Goal: Information Seeking & Learning: Learn about a topic

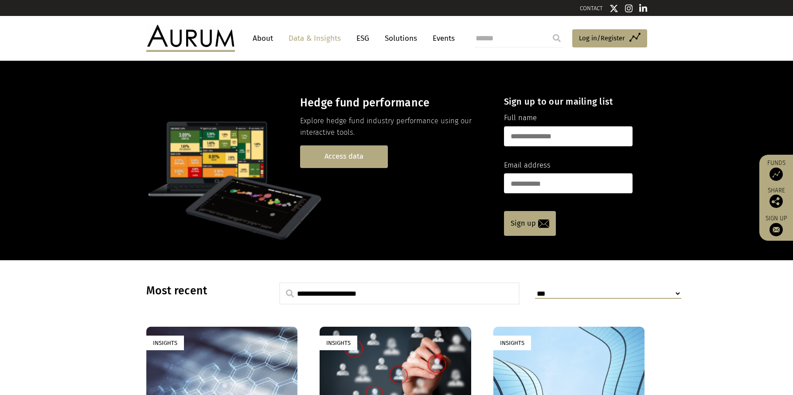
click at [340, 155] on link "Access data" at bounding box center [344, 156] width 88 height 23
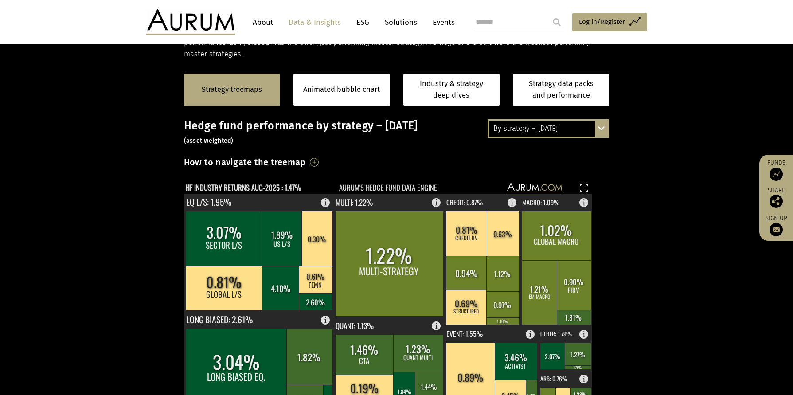
scroll to position [222, 0]
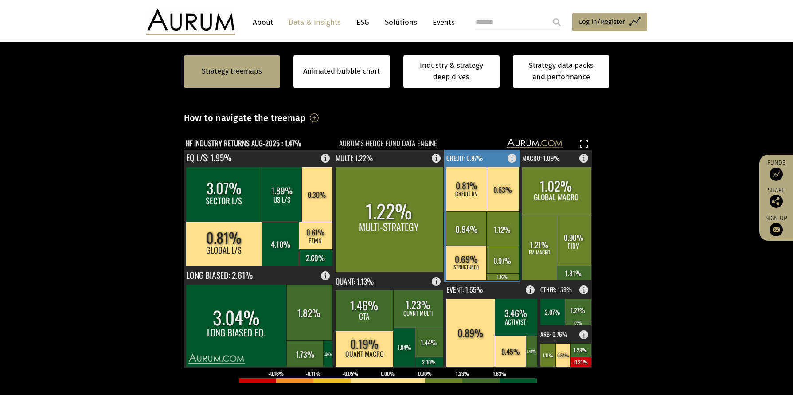
click at [490, 182] on rect at bounding box center [503, 189] width 32 height 45
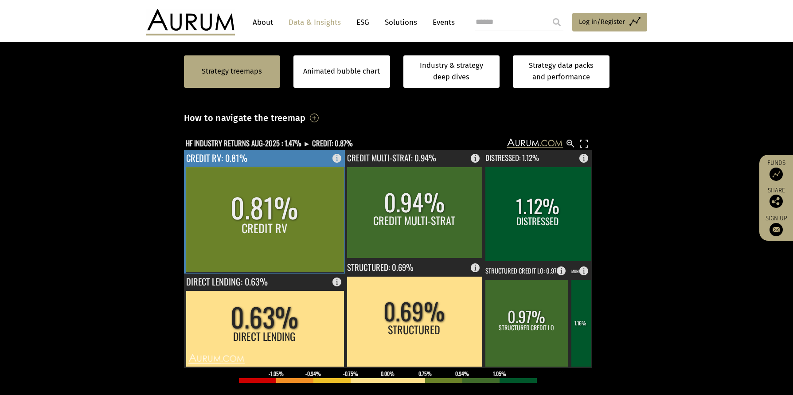
click at [266, 210] on rect at bounding box center [265, 219] width 158 height 105
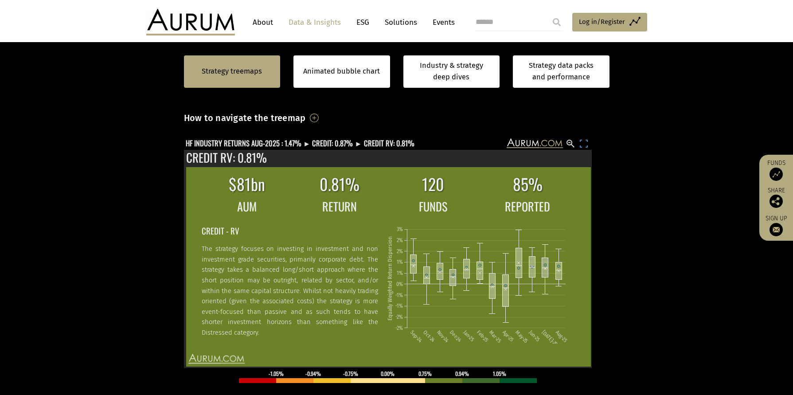
click at [580, 140] on rect at bounding box center [583, 143] width 11 height 11
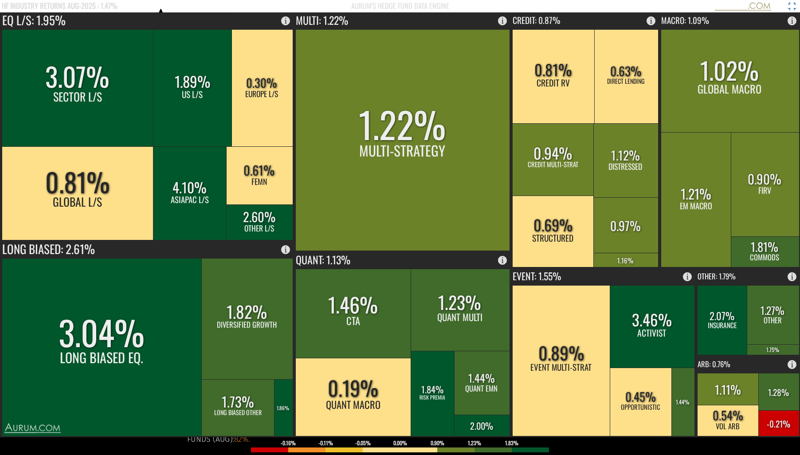
click at [791, 4] on rect at bounding box center [791, 6] width 11 height 11
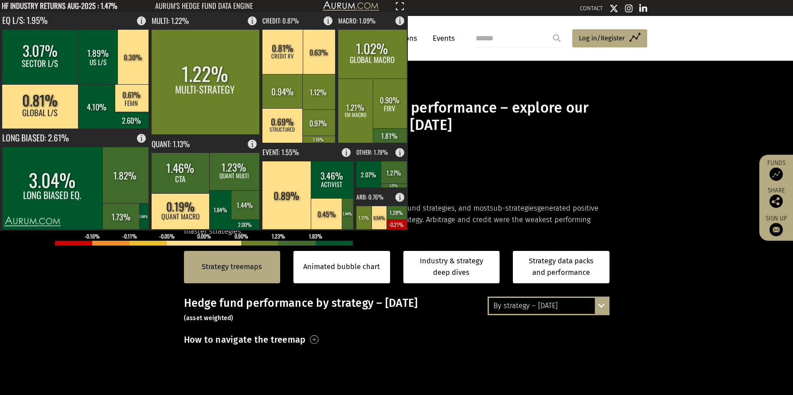
scroll to position [133, 0]
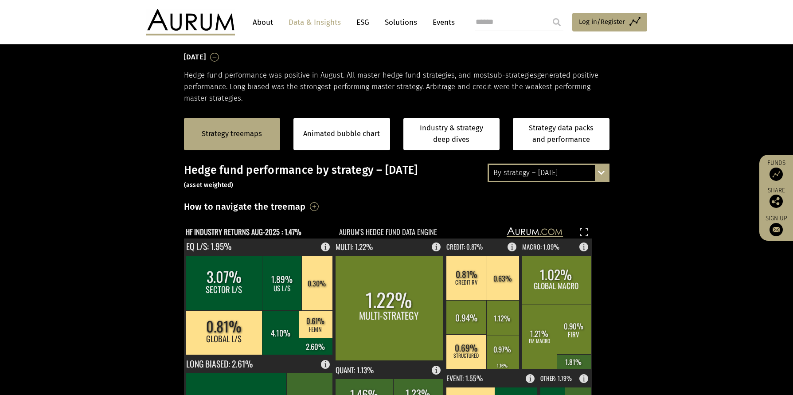
click at [604, 171] on div "By strategy – August 2025 By strategy – August 2025 By strategy – year to date …" at bounding box center [549, 173] width 122 height 19
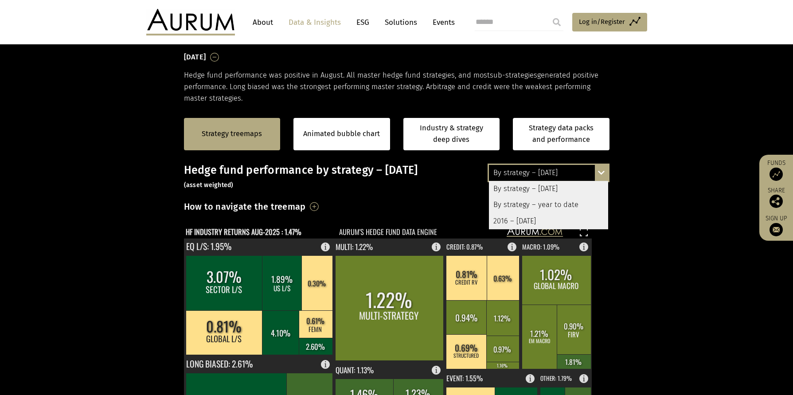
click at [526, 221] on div "2016 – [DATE]" at bounding box center [548, 221] width 119 height 16
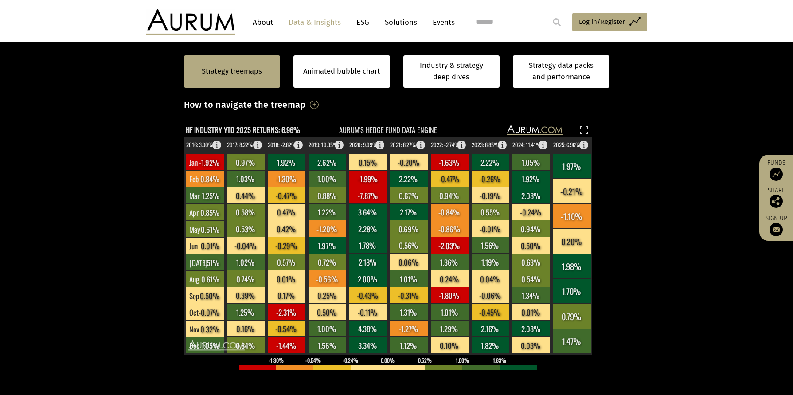
scroll to position [177, 0]
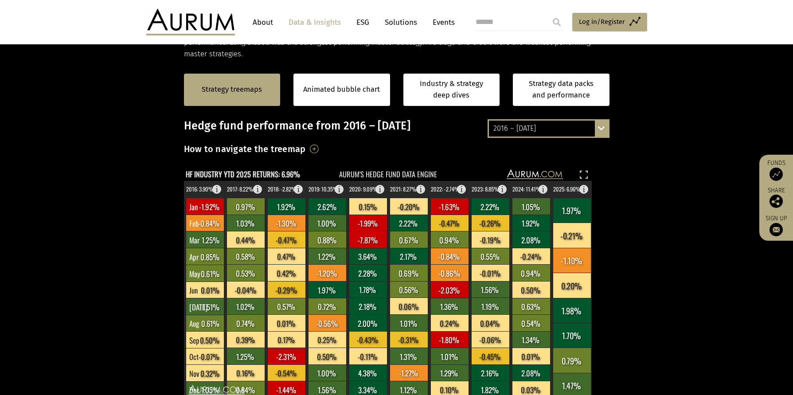
click at [602, 126] on div "2016 – August 2025 By strategy – August 2025 By strategy – year to date 2016 – …" at bounding box center [549, 128] width 122 height 19
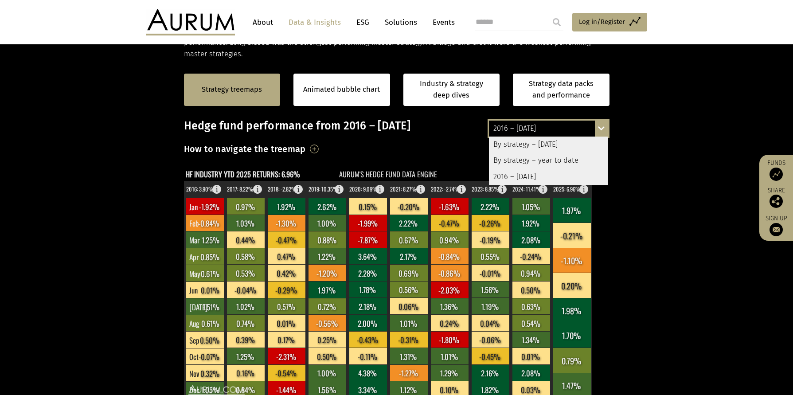
click at [553, 160] on div "By strategy – year to date" at bounding box center [548, 160] width 119 height 16
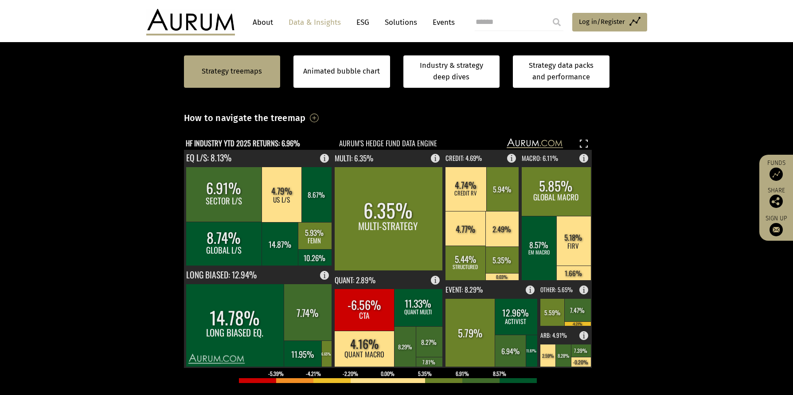
scroll to position [266, 0]
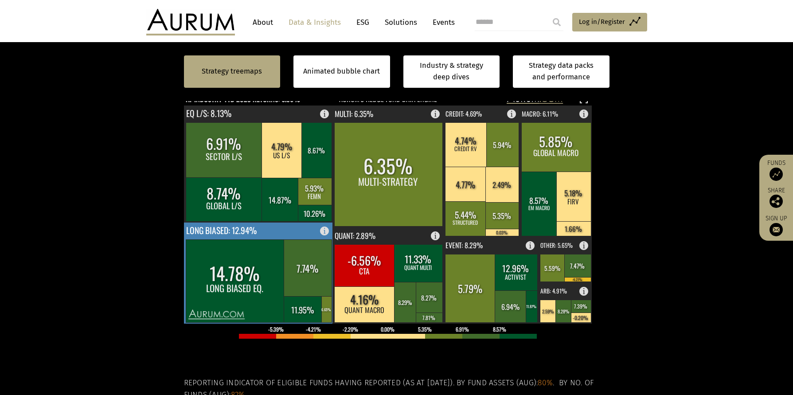
click at [252, 263] on rect at bounding box center [235, 280] width 99 height 83
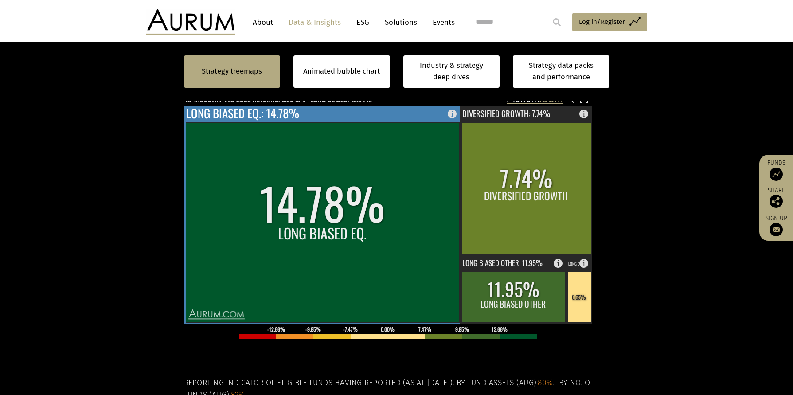
click at [252, 263] on rect at bounding box center [322, 222] width 273 height 200
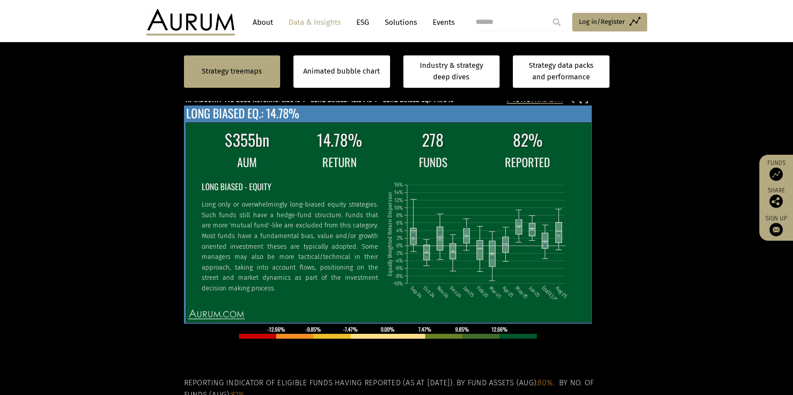
click at [252, 264] on p "Long only or overwhelmingly long-biased equity strategies. Such funds still hav…" at bounding box center [289, 246] width 176 height 94
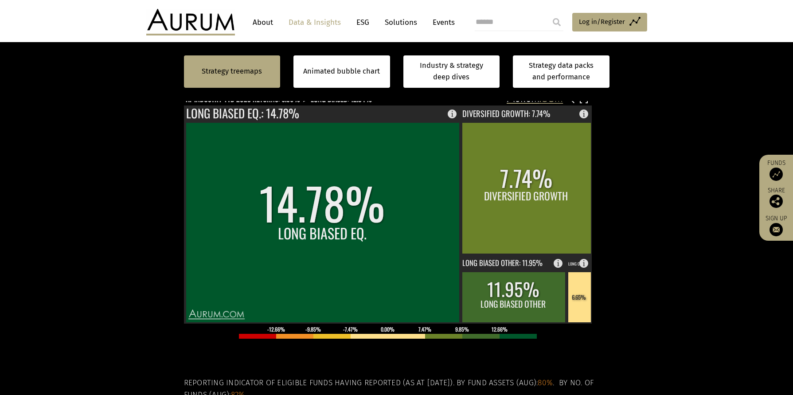
scroll to position [222, 0]
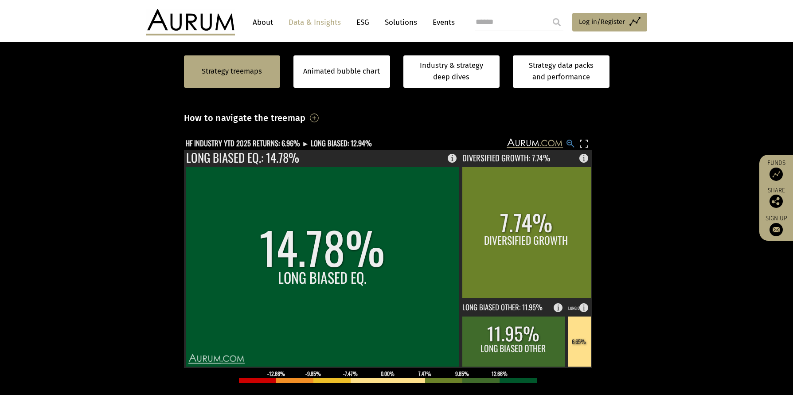
click at [571, 142] on rect at bounding box center [570, 143] width 11 height 11
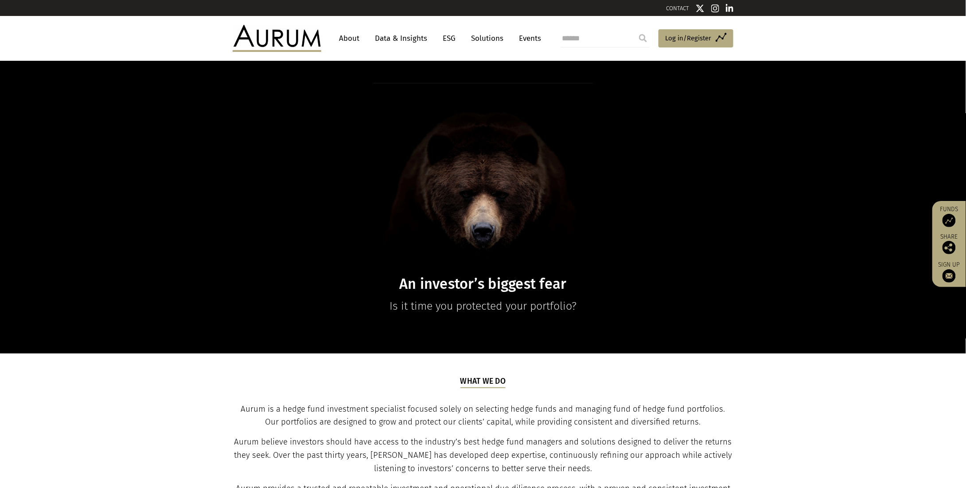
click at [403, 37] on link "Data & Insights" at bounding box center [401, 38] width 61 height 16
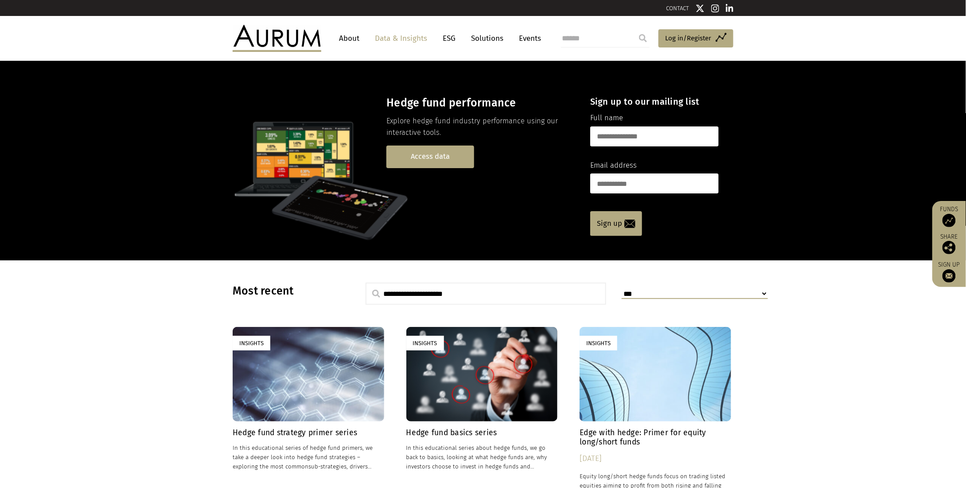
click at [421, 155] on link "Access data" at bounding box center [430, 156] width 88 height 23
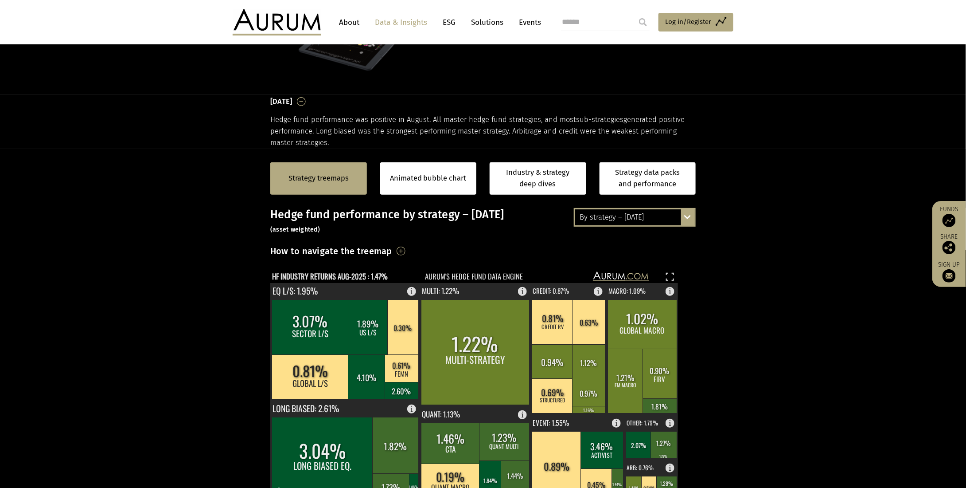
scroll to position [133, 0]
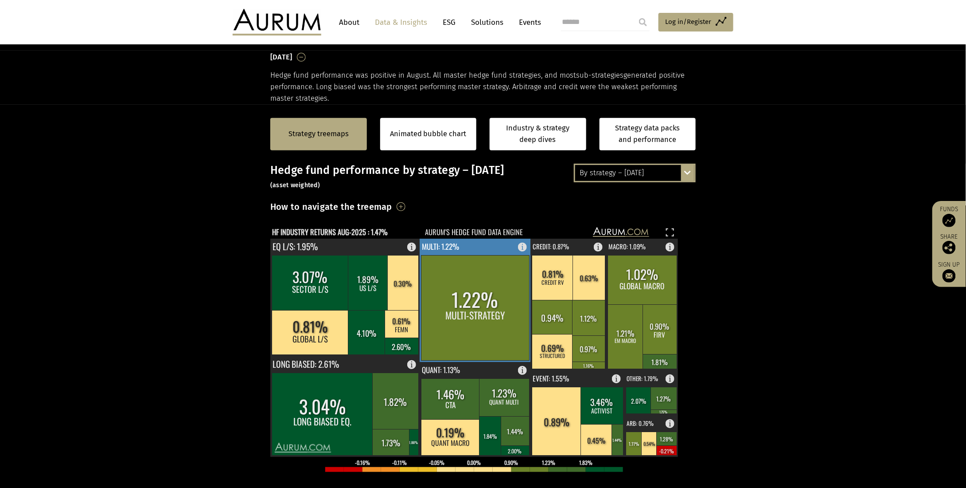
click at [496, 288] on rect at bounding box center [475, 307] width 108 height 105
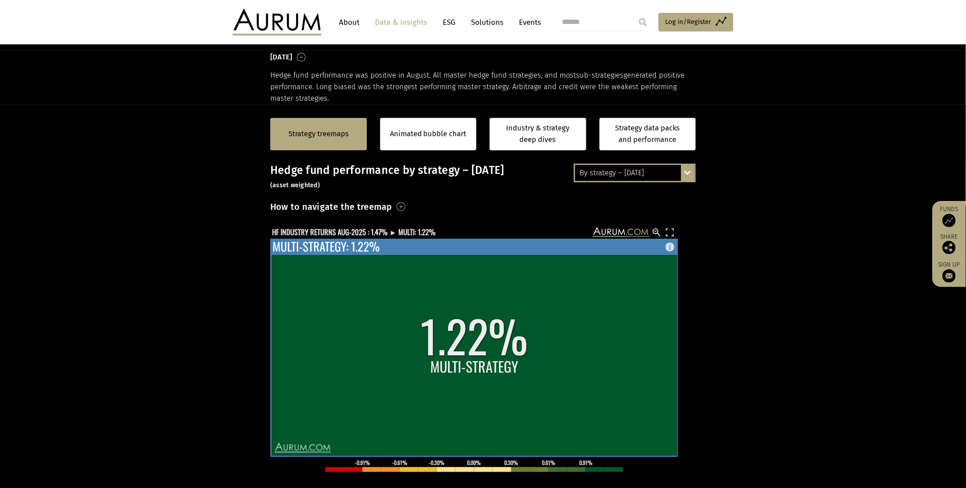
click at [496, 288] on rect at bounding box center [474, 355] width 405 height 200
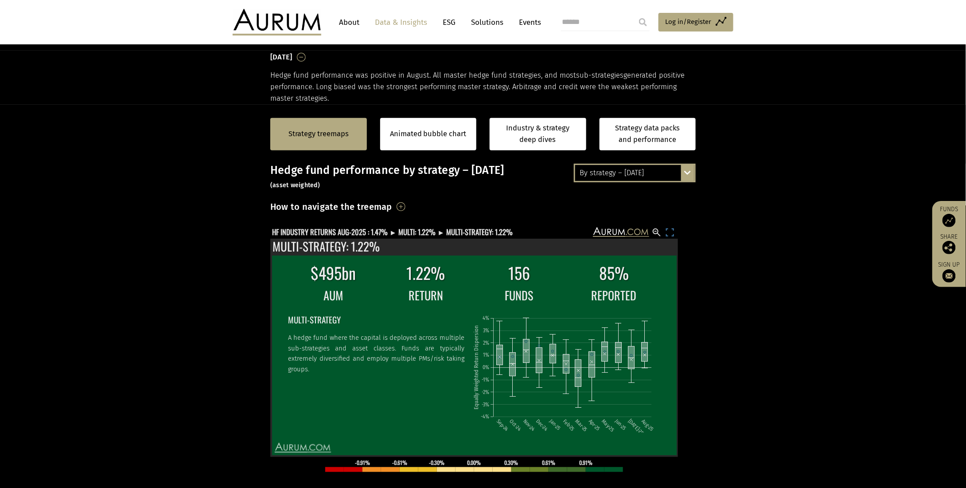
click at [668, 231] on rect at bounding box center [670, 232] width 11 height 11
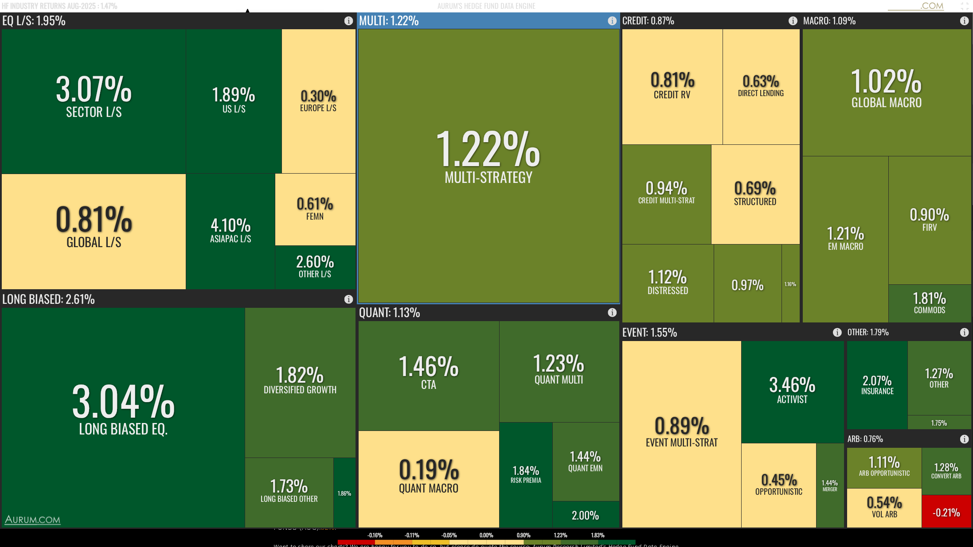
click at [533, 191] on rect at bounding box center [489, 166] width 261 height 274
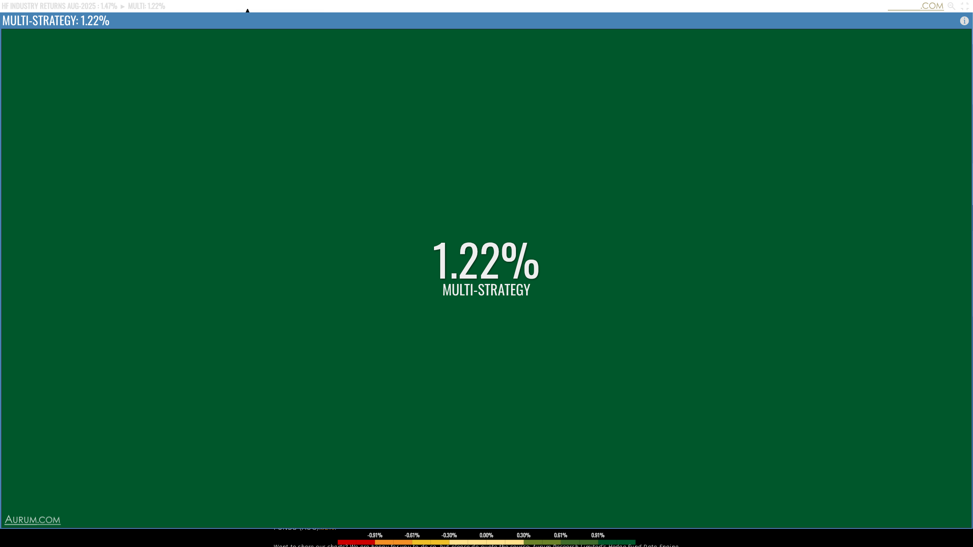
click at [465, 191] on rect at bounding box center [487, 278] width 970 height 499
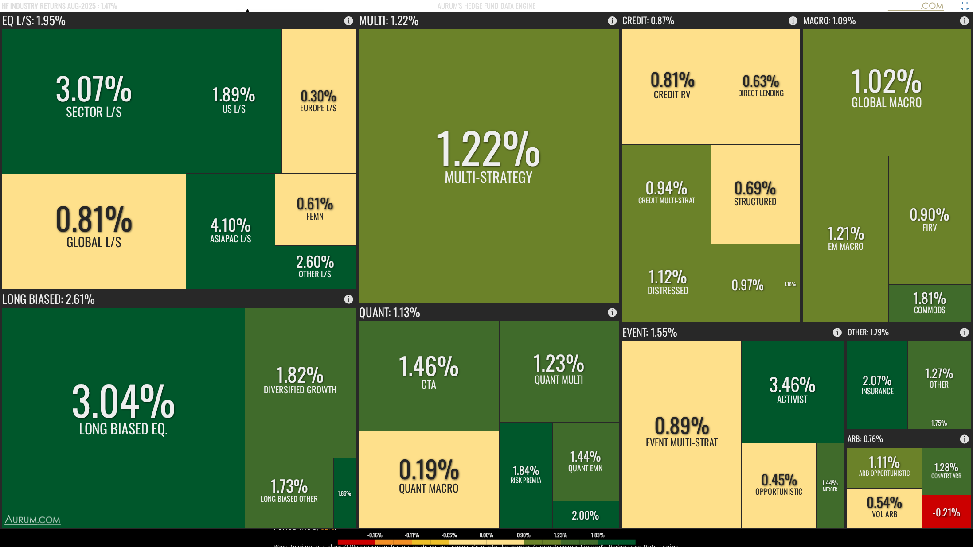
click at [964, 5] on rect at bounding box center [965, 6] width 11 height 11
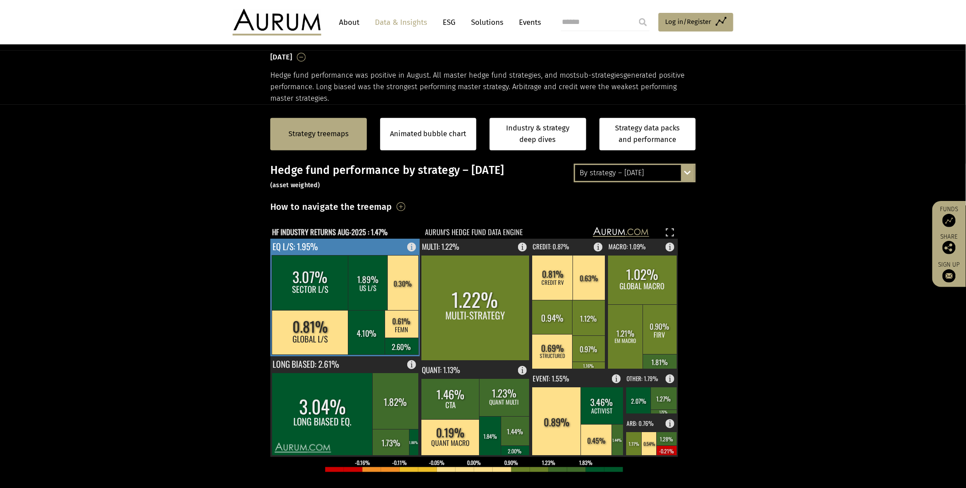
click at [301, 276] on rect at bounding box center [310, 282] width 77 height 55
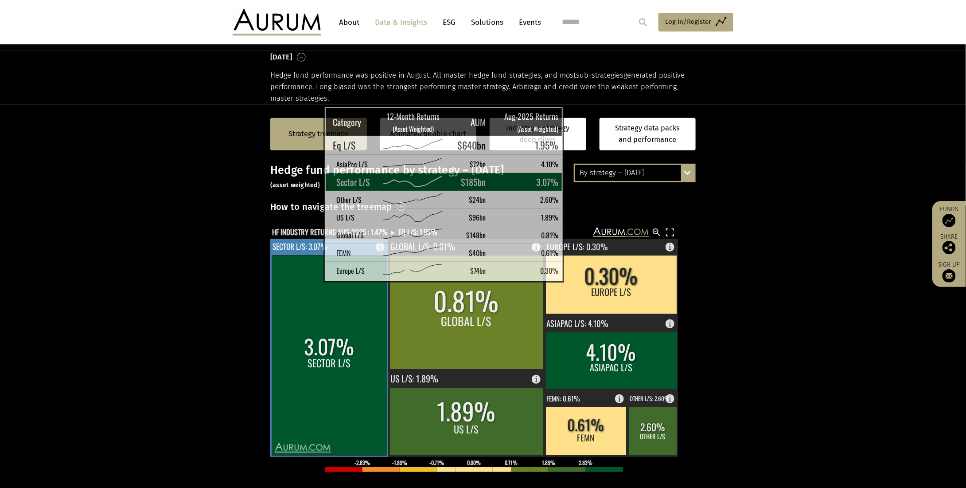
click at [301, 274] on rect at bounding box center [329, 355] width 115 height 200
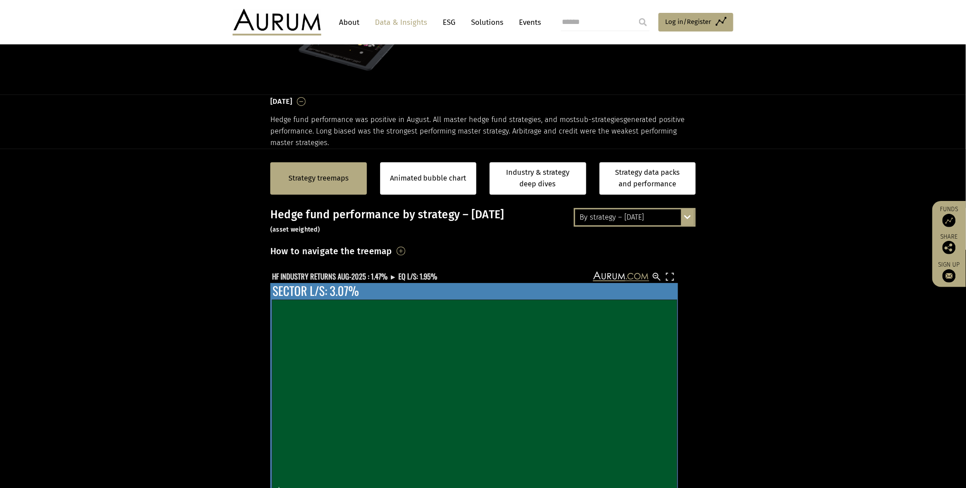
scroll to position [29, 0]
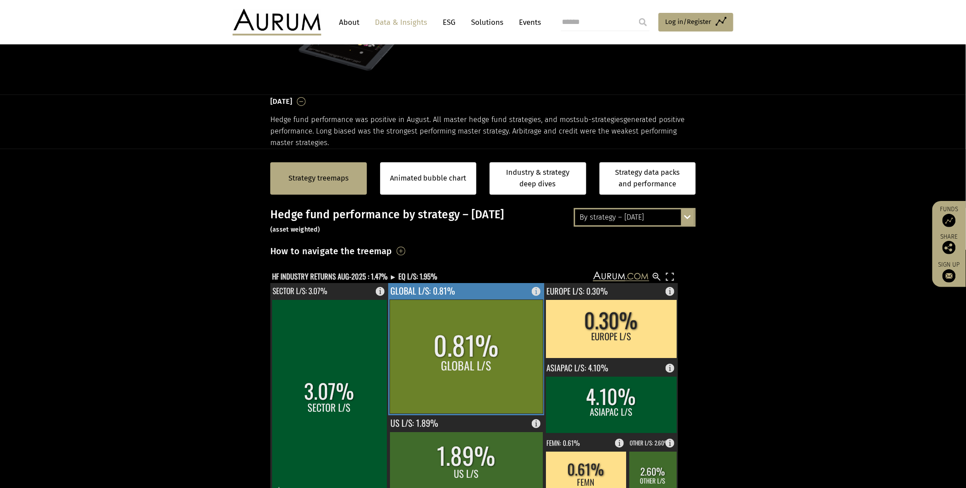
click at [461, 324] on rect at bounding box center [466, 357] width 153 height 114
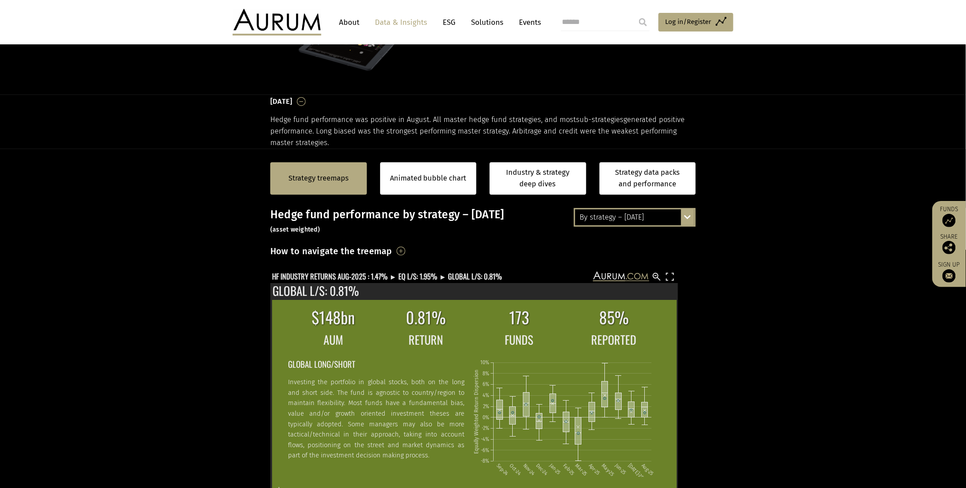
scroll to position [177, 0]
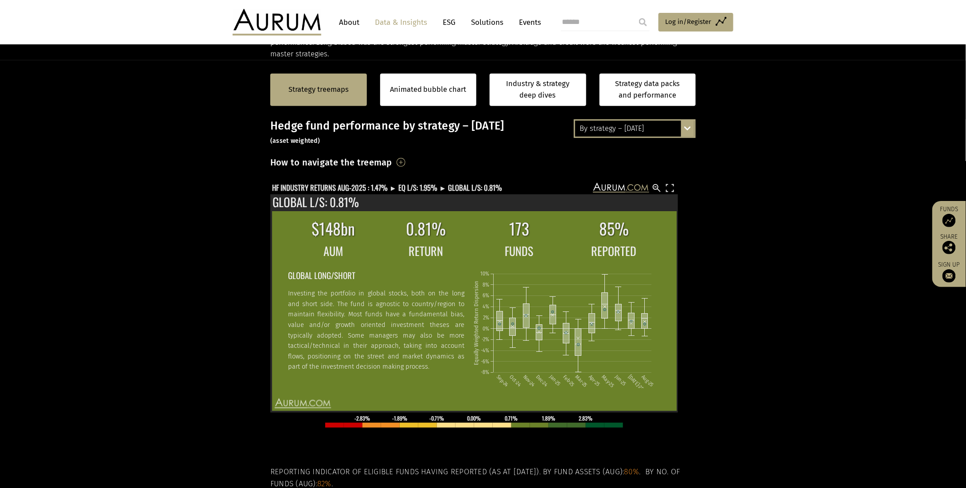
click at [798, 240] on section "Strategy treemaps Animated bubble chart Industry & strategy deep dives Strategy…" at bounding box center [483, 337] width 966 height 554
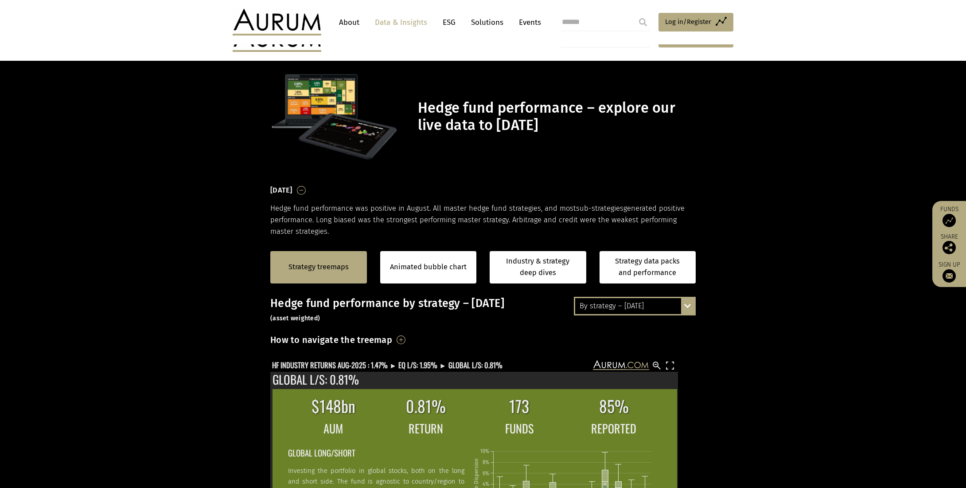
scroll to position [177, 0]
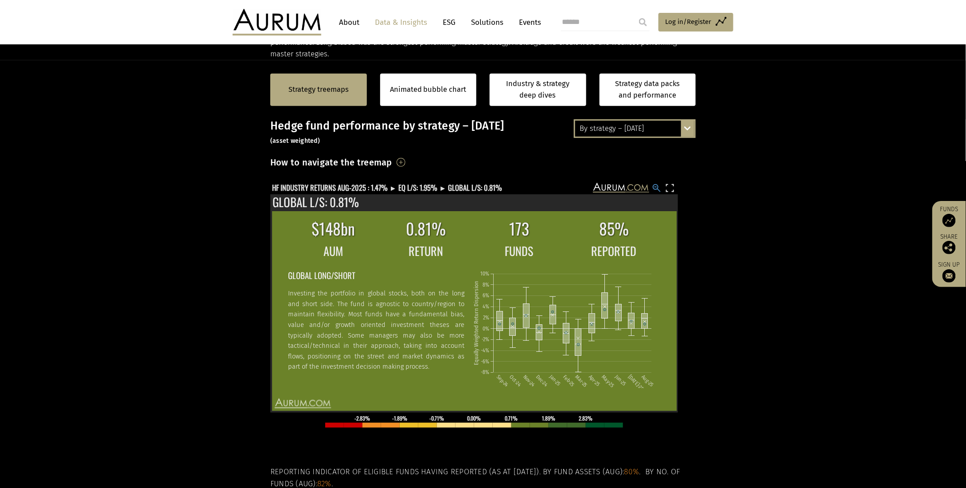
click at [655, 186] on rect at bounding box center [657, 188] width 11 height 11
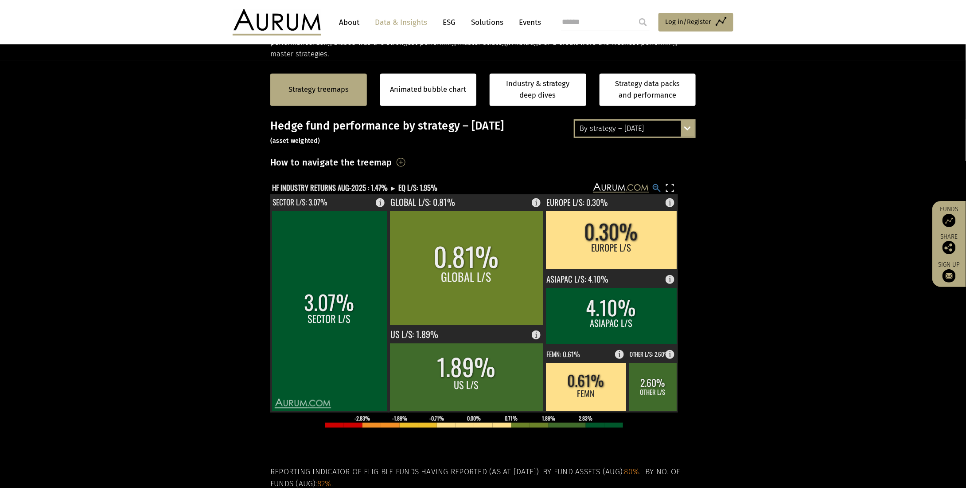
click at [655, 187] on rect at bounding box center [657, 188] width 11 height 11
